Goal: Task Accomplishment & Management: Manage account settings

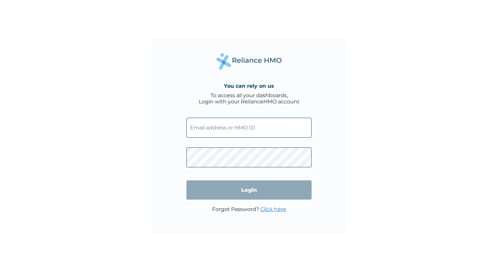
click at [252, 126] on input "text" at bounding box center [248, 128] width 125 height 20
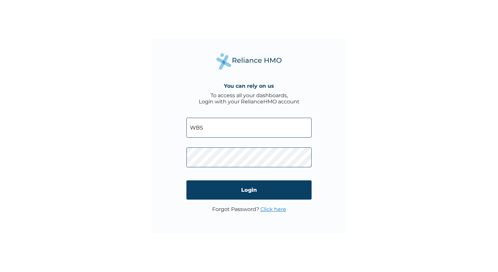
type input "WBS/10185/A"
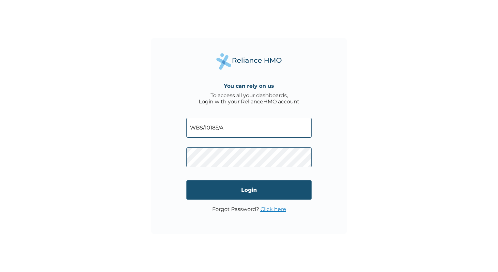
click at [254, 187] on input "Login" at bounding box center [248, 189] width 125 height 19
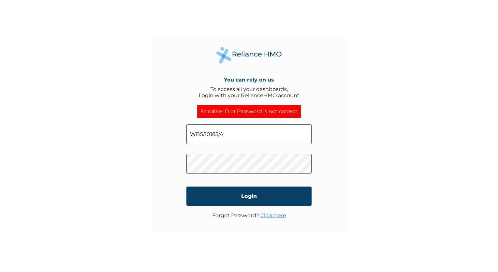
click at [354, 165] on div "You can rely on us To access all your dashboards, Login with your RelianceHMO a…" at bounding box center [249, 136] width 498 height 272
click at [272, 215] on link "Click here" at bounding box center [273, 215] width 26 height 6
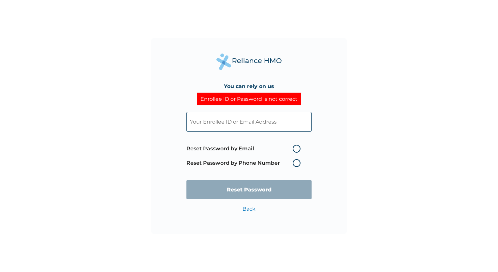
click at [272, 124] on input "text" at bounding box center [248, 122] width 125 height 20
type input "Chinedu.Ngene@nlng.com"
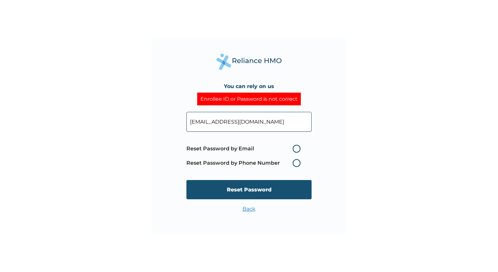
click at [260, 190] on input "Reset Password" at bounding box center [248, 189] width 125 height 19
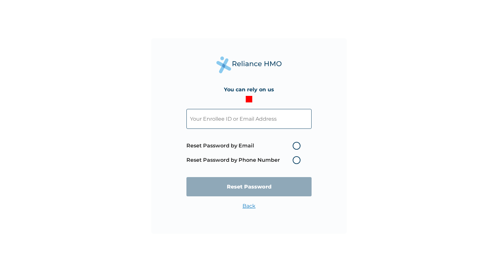
click at [261, 120] on input "text" at bounding box center [248, 119] width 125 height 20
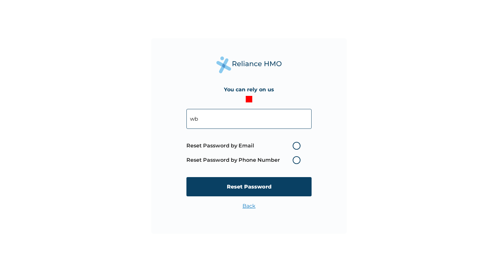
type input "w"
type input "W"
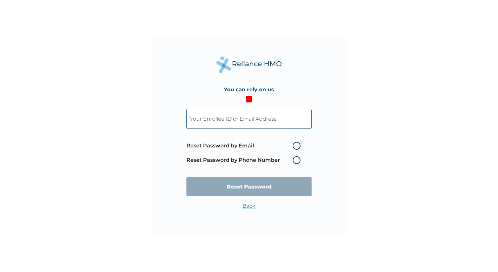
click at [296, 146] on label "Reset Password by Email" at bounding box center [244, 146] width 117 height 8
click at [294, 146] on input "Reset Password by Email" at bounding box center [288, 145] width 10 height 10
radio input "true"
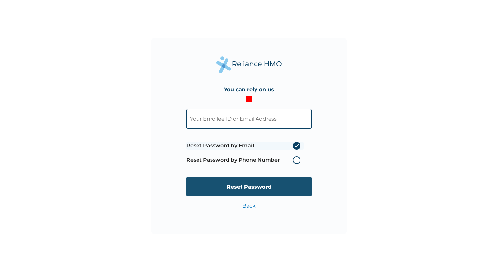
click at [264, 185] on input "Reset Password" at bounding box center [248, 186] width 125 height 19
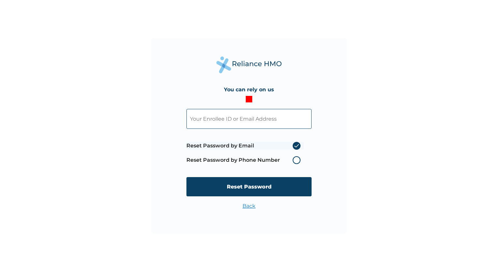
click at [241, 123] on input "text" at bounding box center [248, 119] width 125 height 20
type input "Chinedu.Ngene@nlng.com"
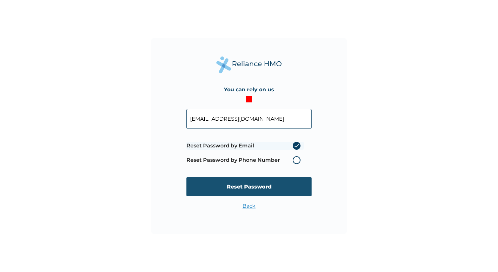
click at [252, 185] on input "Reset Password" at bounding box center [248, 186] width 125 height 19
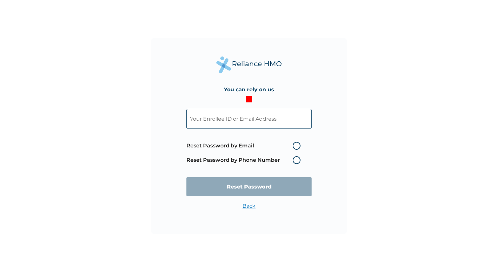
click at [263, 120] on input "text" at bounding box center [248, 119] width 125 height 20
type input "Chinedu.Ngene@nlng.com"
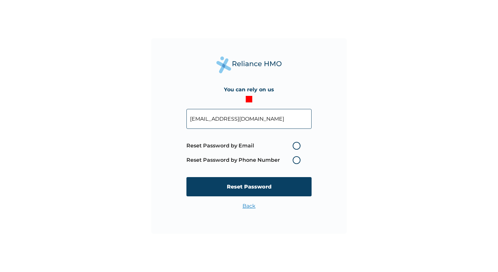
click at [297, 158] on label "Reset Password by Phone Number" at bounding box center [244, 160] width 117 height 8
click at [295, 159] on label "Reset Password by Phone Number" at bounding box center [244, 160] width 117 height 8
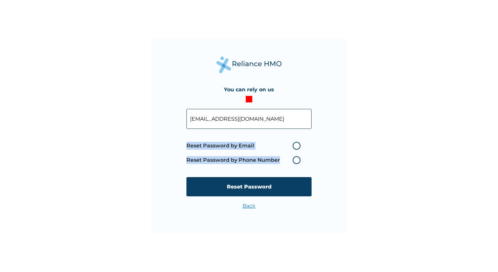
click at [295, 159] on label "Reset Password by Phone Number" at bounding box center [244, 160] width 117 height 8
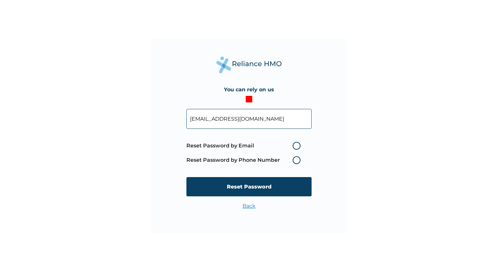
click at [296, 146] on label "Reset Password by Email" at bounding box center [244, 146] width 117 height 8
click at [294, 146] on input "Reset Password by Email" at bounding box center [288, 145] width 10 height 10
radio input "true"
click at [295, 159] on label "Reset Password by Phone Number" at bounding box center [244, 160] width 117 height 8
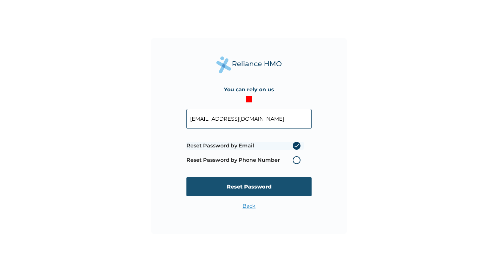
click at [258, 186] on input "Reset Password" at bounding box center [248, 186] width 125 height 19
